Goal: Transaction & Acquisition: Purchase product/service

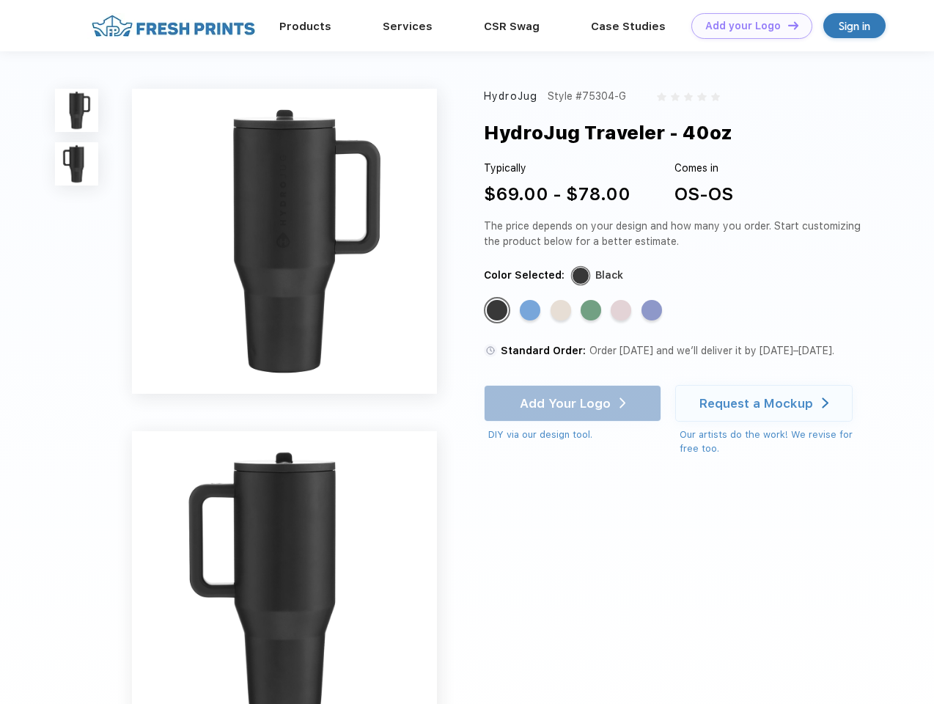
click at [746, 26] on link "Add your Logo Design Tool" at bounding box center [751, 26] width 121 height 26
click at [0, 0] on div "Design Tool" at bounding box center [0, 0] width 0 height 0
click at [786, 25] on link "Add your Logo Design Tool" at bounding box center [751, 26] width 121 height 26
click at [77, 110] on img at bounding box center [76, 110] width 43 height 43
click at [77, 164] on img at bounding box center [76, 163] width 43 height 43
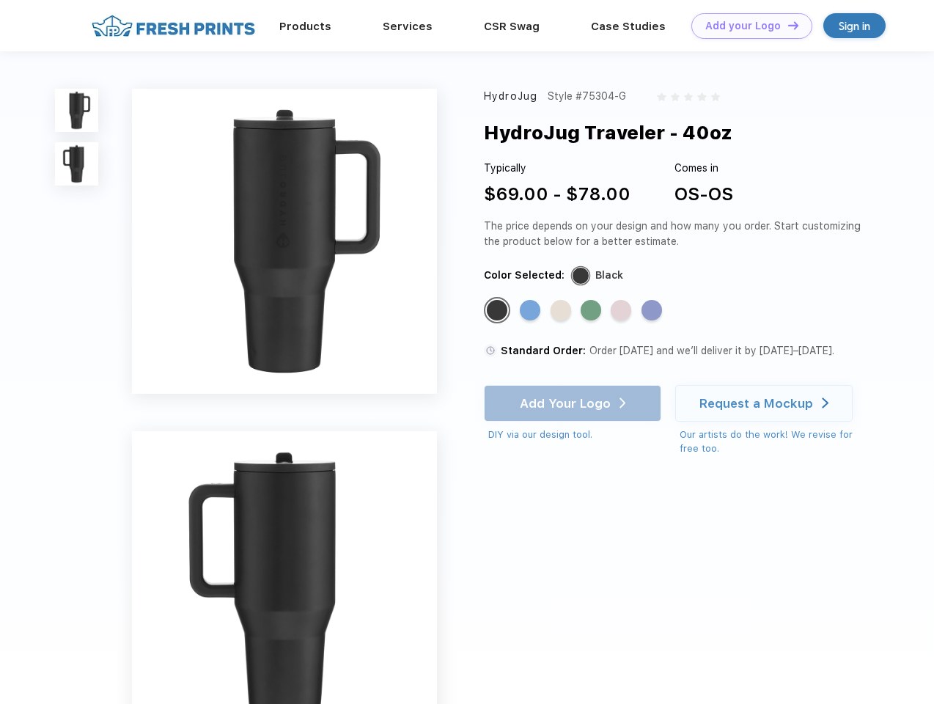
click at [498, 311] on div "Standard Color" at bounding box center [497, 310] width 21 height 21
click at [531, 311] on div "Standard Color" at bounding box center [530, 310] width 21 height 21
click at [562, 311] on div "Standard Color" at bounding box center [560, 310] width 21 height 21
click at [592, 311] on div "Standard Color" at bounding box center [590, 310] width 21 height 21
click at [622, 311] on div "Standard Color" at bounding box center [621, 310] width 21 height 21
